Goal: Transaction & Acquisition: Book appointment/travel/reservation

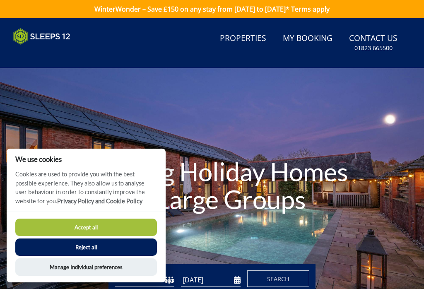
click at [93, 251] on button "Reject all" at bounding box center [86, 246] width 142 height 17
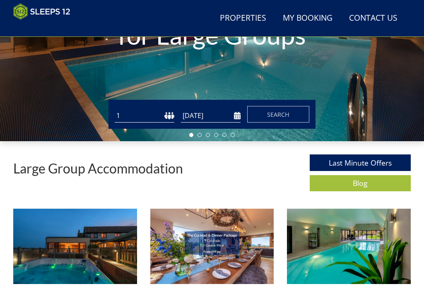
scroll to position [151, 0]
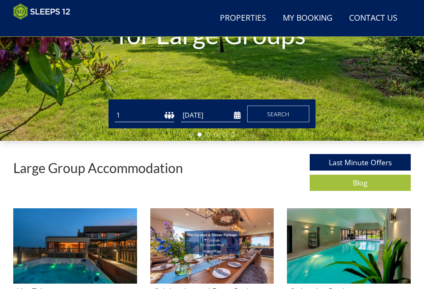
click at [144, 109] on select "1 2 3 4 5 6 7 8 9 10 11 12 13 14 15 16 17 18 19 20 21 22 23 24 25 26 27 28 29 3…" at bounding box center [145, 115] width 60 height 14
select select "12"
click at [236, 117] on input "[DATE]" at bounding box center [211, 115] width 60 height 14
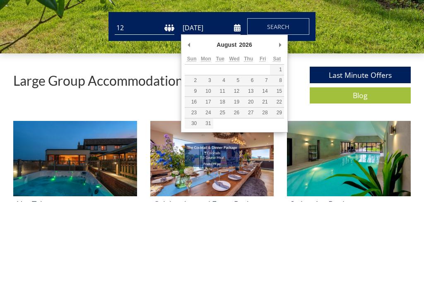
type input "[DATE]"
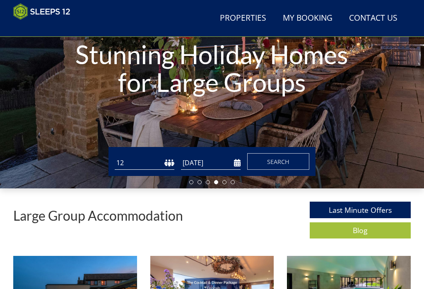
scroll to position [97, 0]
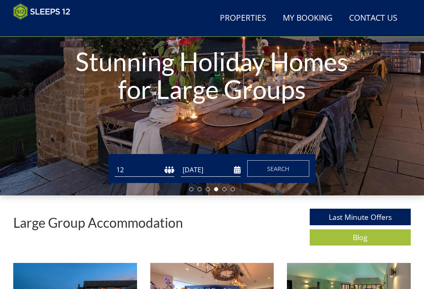
click at [280, 166] on span "Search" at bounding box center [278, 169] width 22 height 8
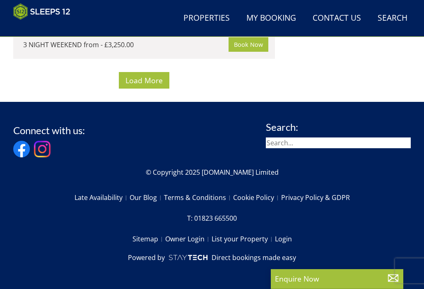
scroll to position [7752, 0]
click at [148, 85] on span "Load More" at bounding box center [143, 80] width 37 height 10
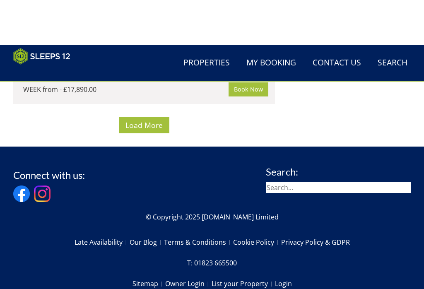
scroll to position [10884, 0]
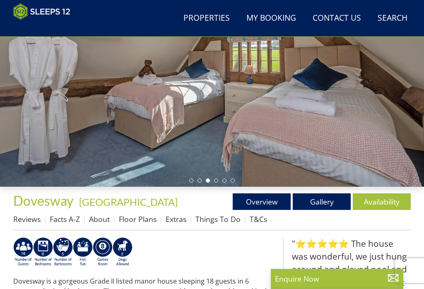
scroll to position [106, 0]
click at [317, 202] on link "Gallery" at bounding box center [322, 201] width 58 height 17
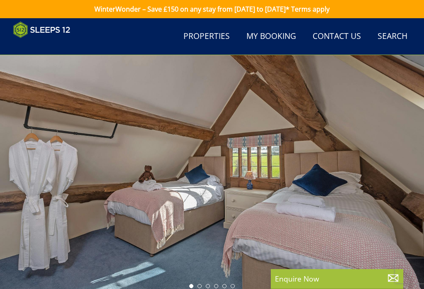
scroll to position [106, 0]
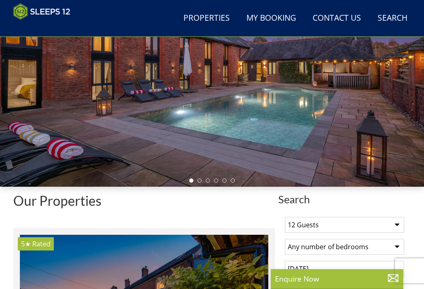
scroll to position [9213, 0]
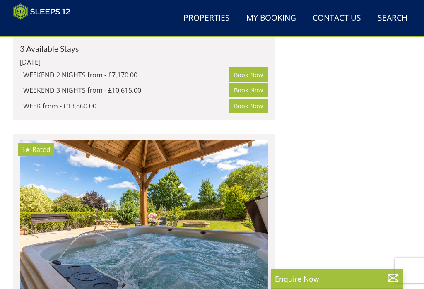
scroll to position [10233, 0]
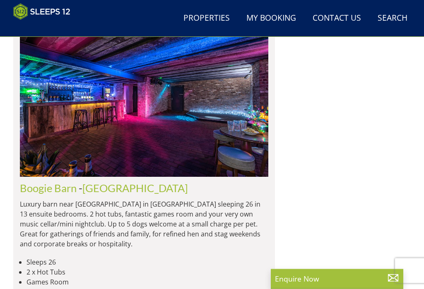
select select "12"
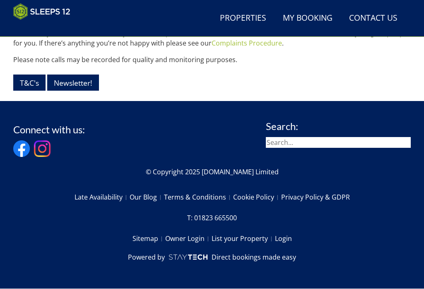
scroll to position [980, 0]
